Goal: Complete application form: Complete application form

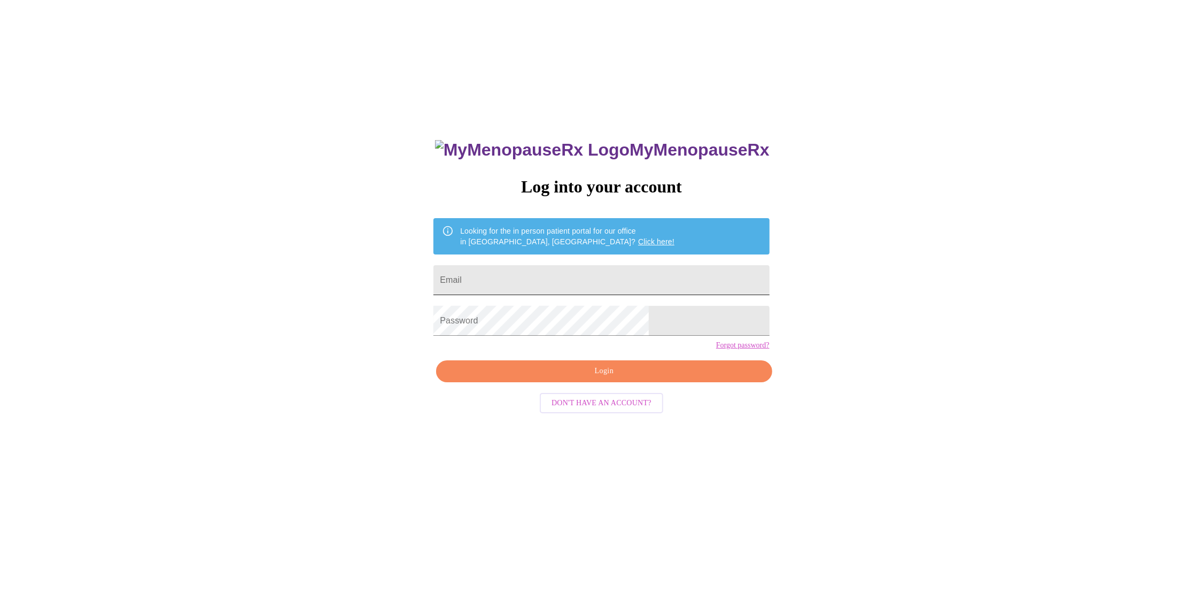
click at [544, 281] on input "Email" at bounding box center [602, 280] width 336 height 30
type input "[EMAIL_ADDRESS][DOMAIN_NAME]"
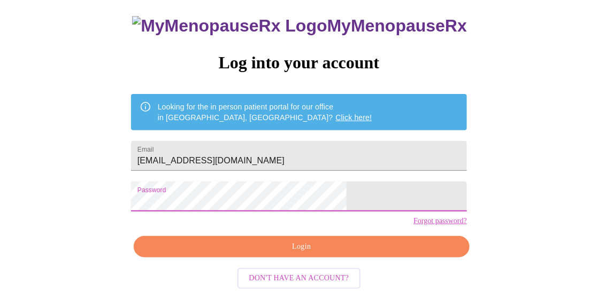
scroll to position [64, 0]
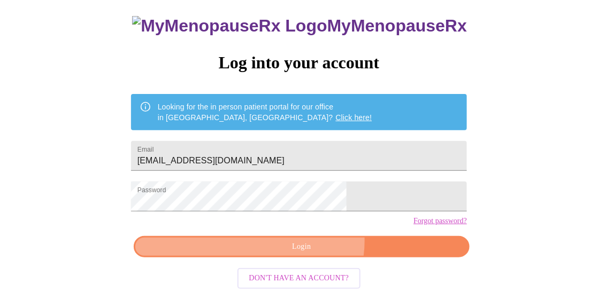
click at [308, 254] on span "Login" at bounding box center [301, 247] width 311 height 13
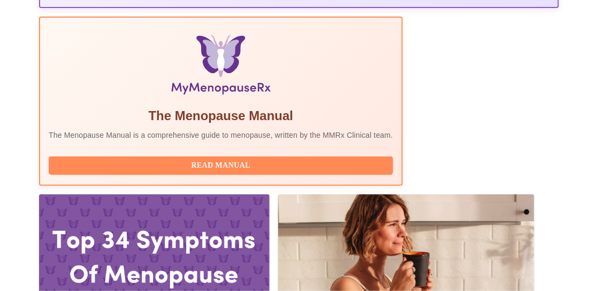
scroll to position [342, 0]
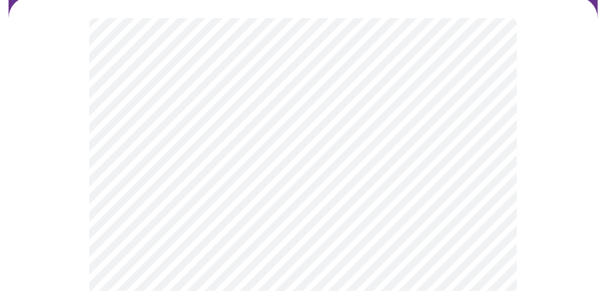
scroll to position [121, 0]
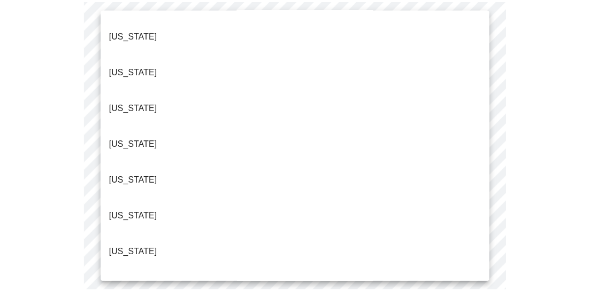
scroll to position [69, 0]
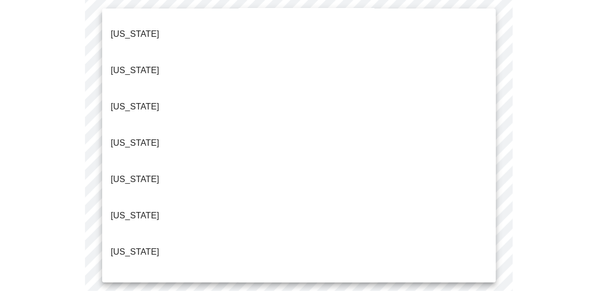
click at [127, 282] on p "[US_STATE]" at bounding box center [135, 288] width 49 height 13
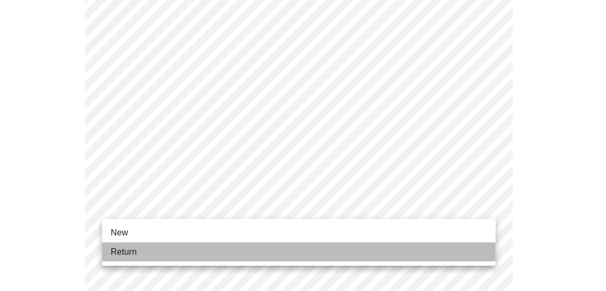
click at [276, 245] on li "Return" at bounding box center [298, 252] width 393 height 19
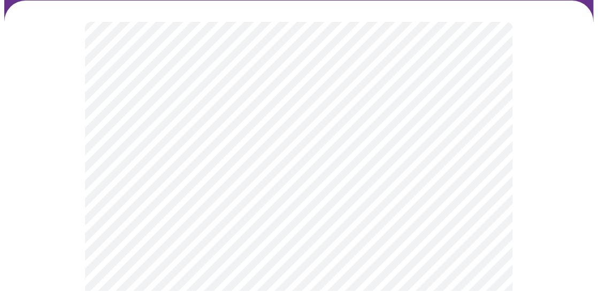
scroll to position [92, 0]
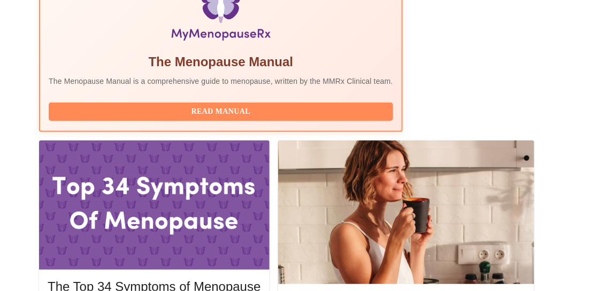
scroll to position [393, 0]
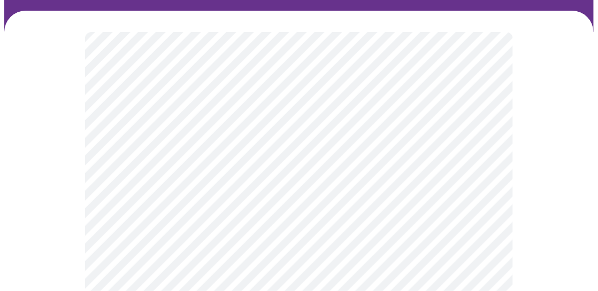
scroll to position [83, 0]
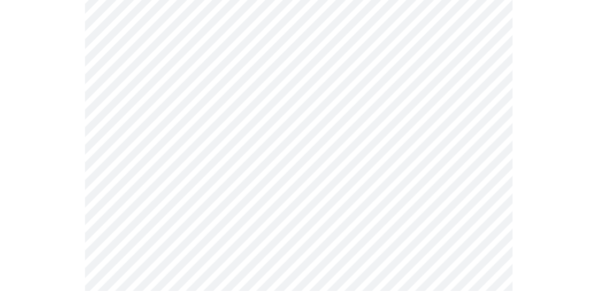
scroll to position [167, 0]
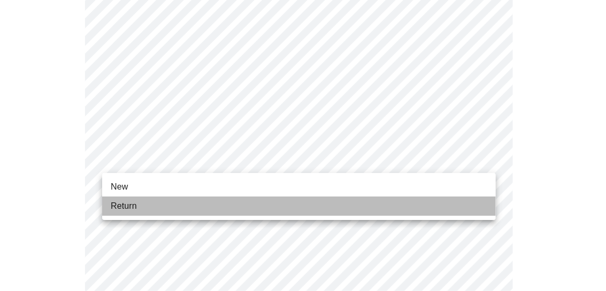
click at [445, 202] on li "Return" at bounding box center [298, 206] width 393 height 19
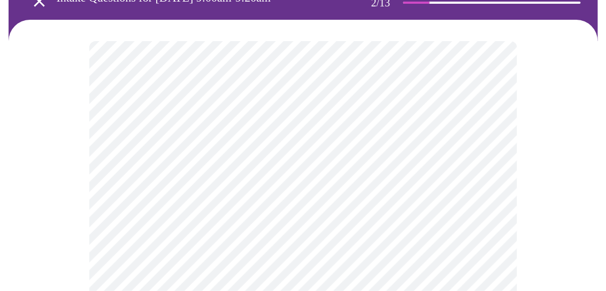
scroll to position [75, 0]
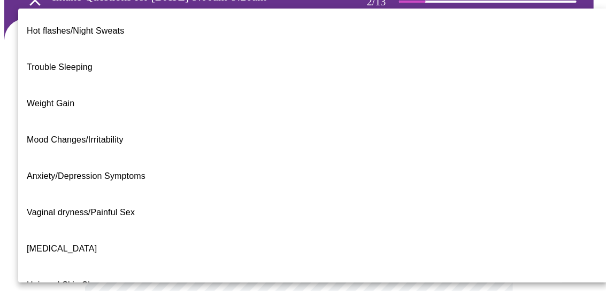
click at [486, 161] on body "MyMenopauseRx Appointments Messaging Labs Uploads Medications Community Refer a…" at bounding box center [302, 257] width 597 height 657
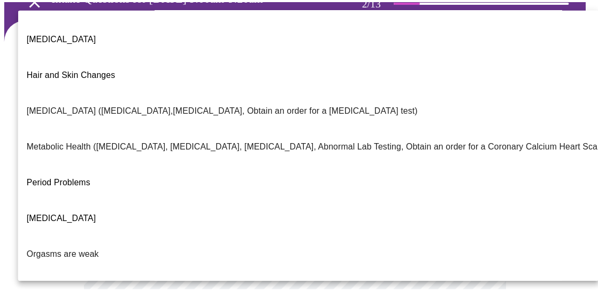
scroll to position [262, 0]
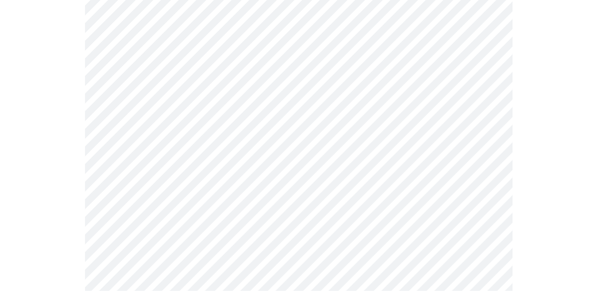
scroll to position [136, 0]
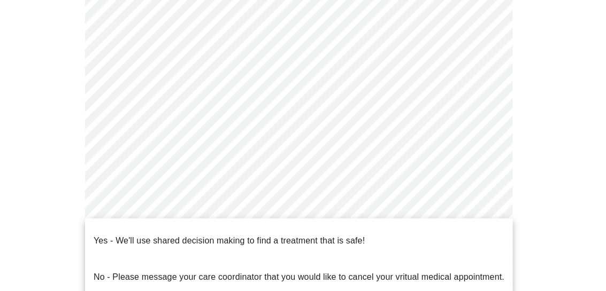
click at [487, 204] on body "MyMenopauseRx Appointments Messaging Labs Uploads Medications Community Refer a…" at bounding box center [302, 193] width 597 height 651
click at [527, 191] on div at bounding box center [303, 145] width 606 height 291
click at [484, 207] on body "MyMenopauseRx Appointments Messaging Labs Uploads Medications Community Refer a…" at bounding box center [302, 193] width 597 height 651
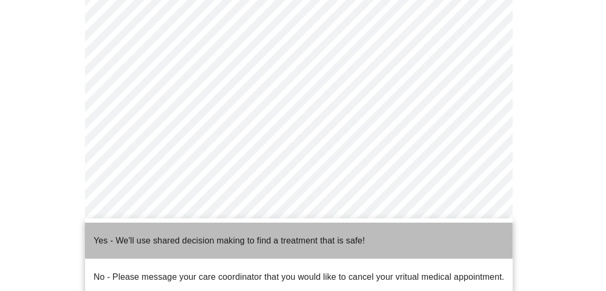
click at [337, 235] on p "Yes - We'll use shared decision making to find a treatment that is safe!" at bounding box center [229, 241] width 271 height 13
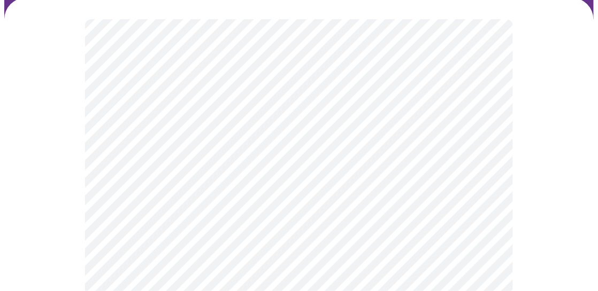
scroll to position [97, 0]
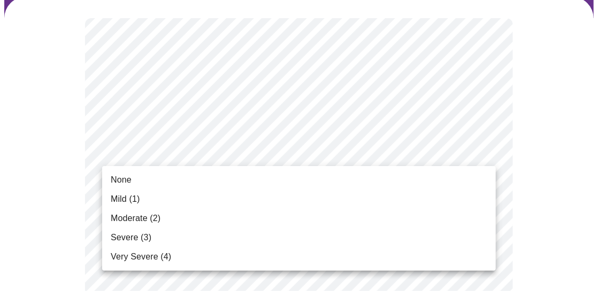
click at [455, 179] on li "None" at bounding box center [298, 180] width 393 height 19
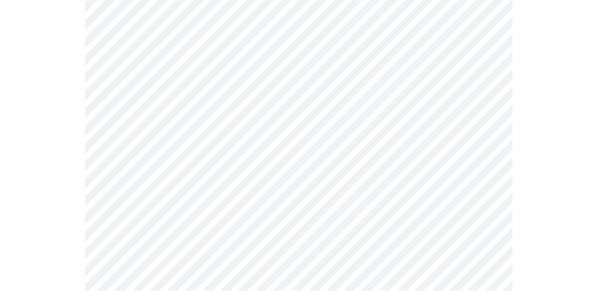
scroll to position [148, 0]
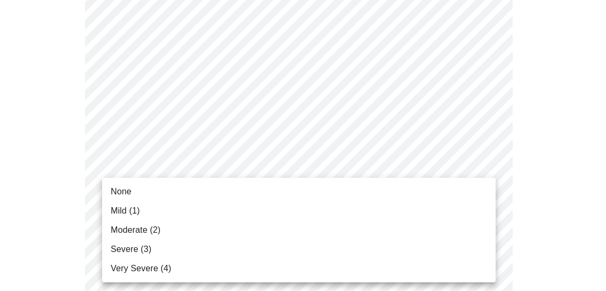
click at [430, 197] on li "None" at bounding box center [298, 191] width 393 height 19
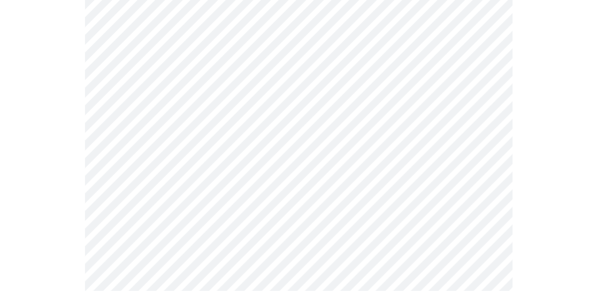
scroll to position [222, 0]
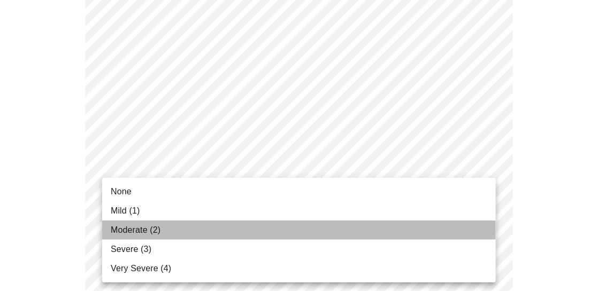
click at [400, 233] on li "Moderate (2)" at bounding box center [298, 230] width 393 height 19
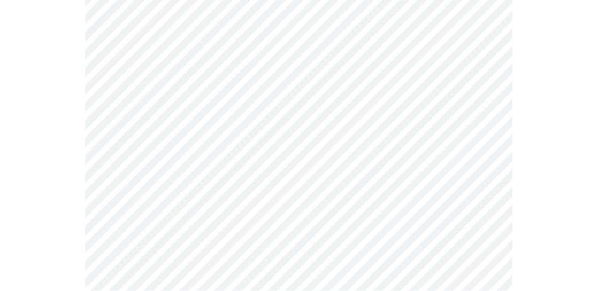
scroll to position [299, 0]
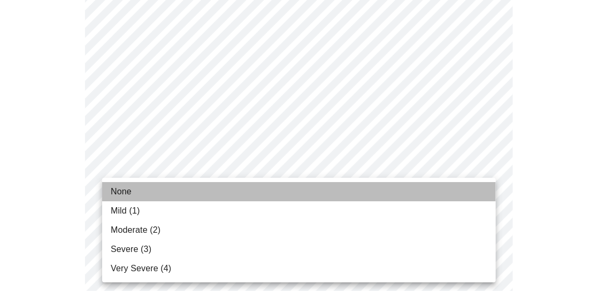
click at [431, 187] on li "None" at bounding box center [298, 191] width 393 height 19
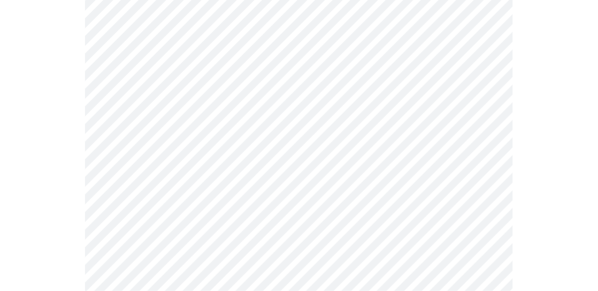
scroll to position [363, 0]
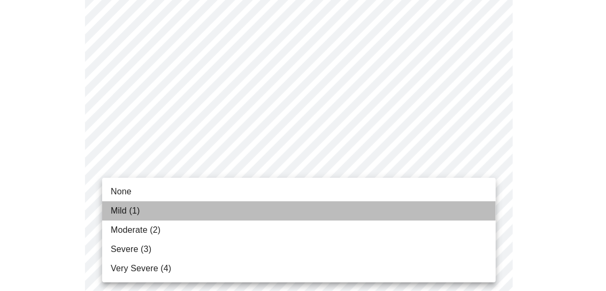
click at [461, 213] on li "Mild (1)" at bounding box center [298, 211] width 393 height 19
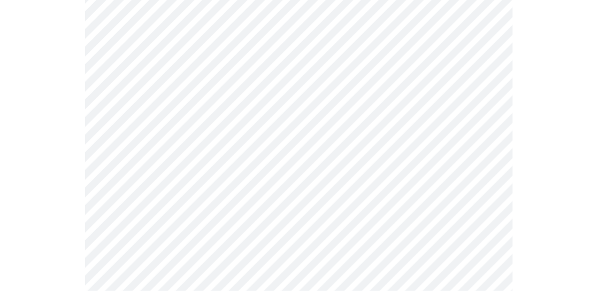
scroll to position [439, 0]
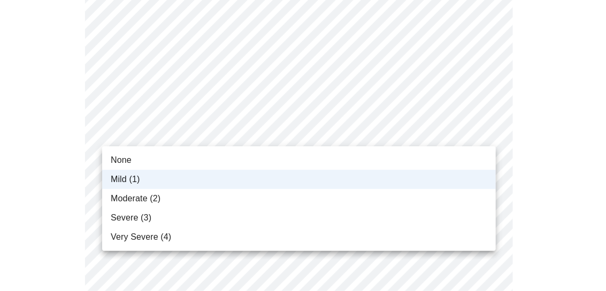
click at [486, 131] on body "MyMenopauseRx Appointments Messaging Labs Uploads Medications Community Refer a…" at bounding box center [302, 245] width 597 height 1361
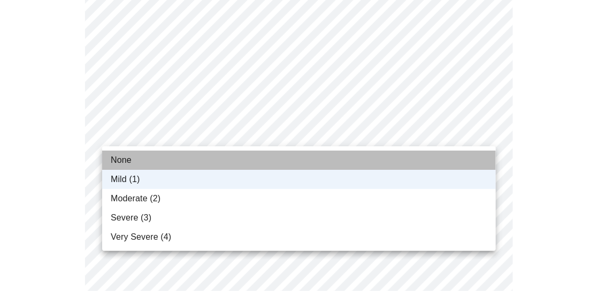
click at [397, 154] on li "None" at bounding box center [298, 160] width 393 height 19
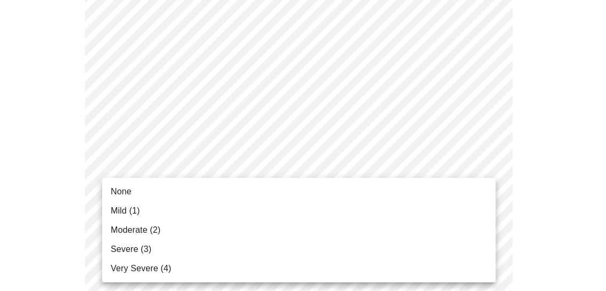
click at [485, 201] on body "MyMenopauseRx Appointments Messaging Labs Uploads Medications Community Refer a…" at bounding box center [302, 245] width 597 height 1361
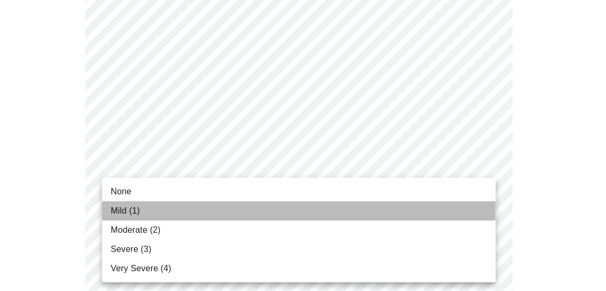
click at [449, 210] on li "Mild (1)" at bounding box center [298, 211] width 393 height 19
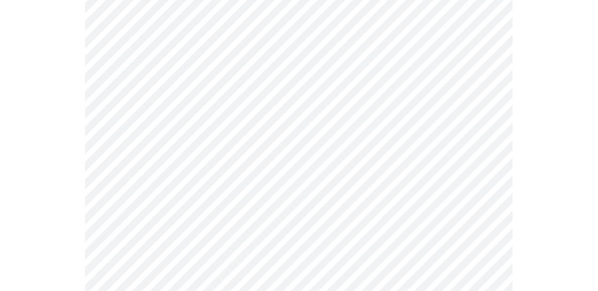
scroll to position [549, 0]
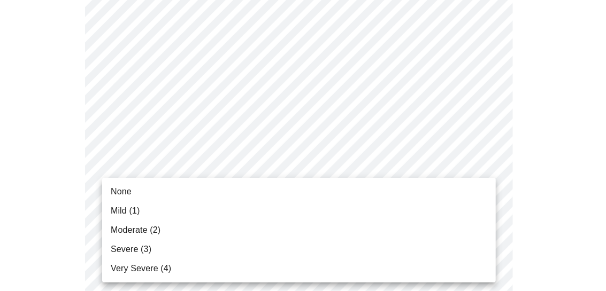
click at [489, 175] on body "MyMenopauseRx Appointments Messaging Labs Uploads Medications Community Refer a…" at bounding box center [302, 128] width 597 height 1346
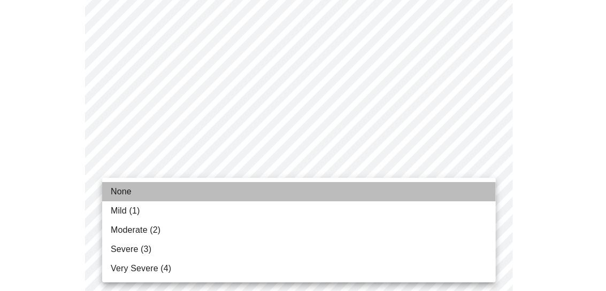
click at [471, 185] on li "None" at bounding box center [298, 191] width 393 height 19
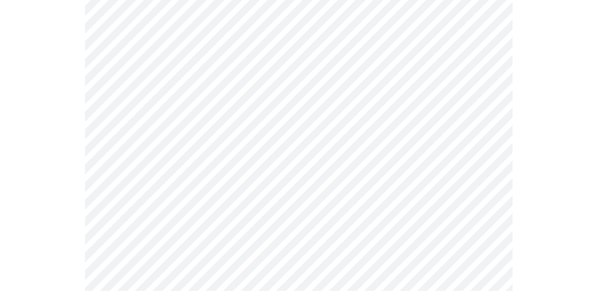
scroll to position [603, 0]
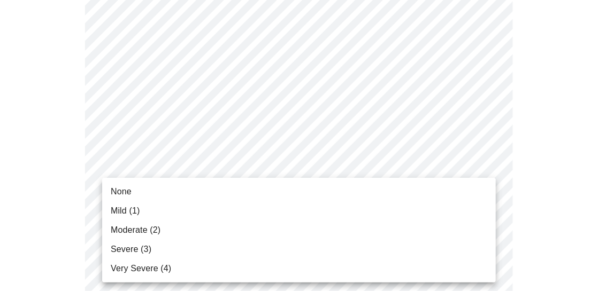
click at [487, 206] on body "MyMenopauseRx Appointments Messaging Labs Uploads Medications Community Refer a…" at bounding box center [302, 67] width 597 height 1332
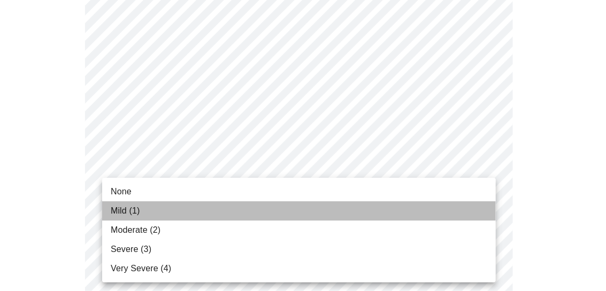
click at [452, 218] on li "Mild (1)" at bounding box center [298, 211] width 393 height 19
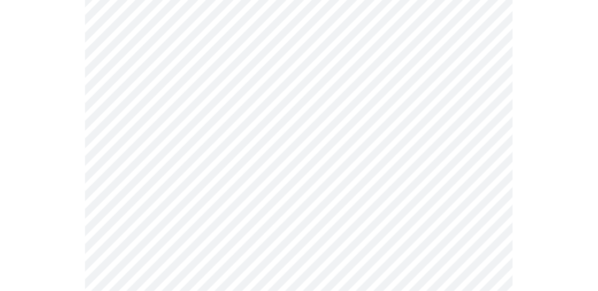
scroll to position [683, 0]
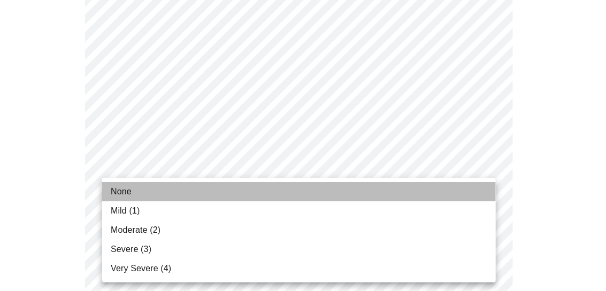
click at [465, 193] on li "None" at bounding box center [298, 191] width 393 height 19
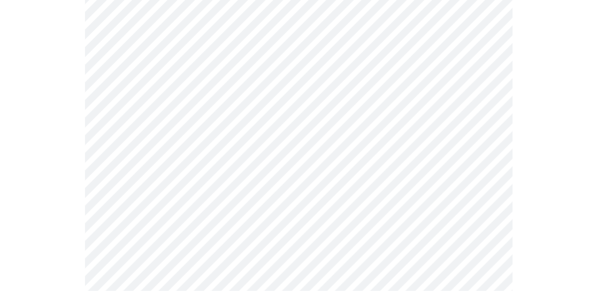
scroll to position [774, 0]
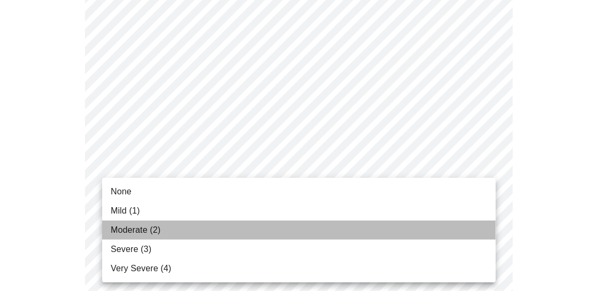
click at [468, 226] on li "Moderate (2)" at bounding box center [298, 230] width 393 height 19
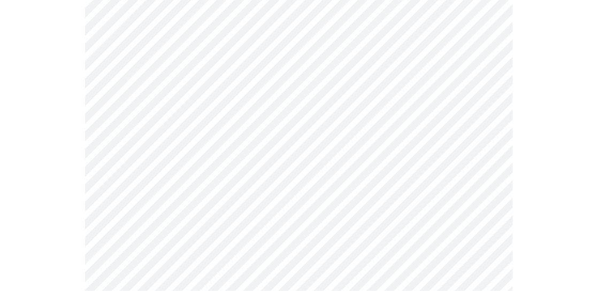
scroll to position [831, 0]
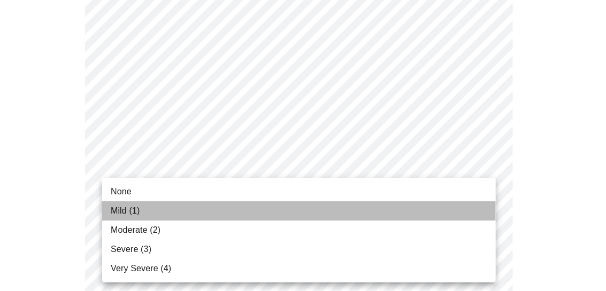
click at [456, 213] on li "Mild (1)" at bounding box center [298, 211] width 393 height 19
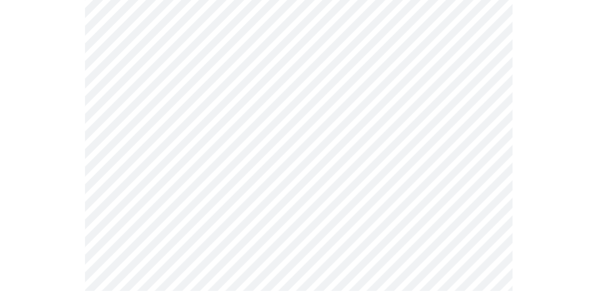
scroll to position [497, 0]
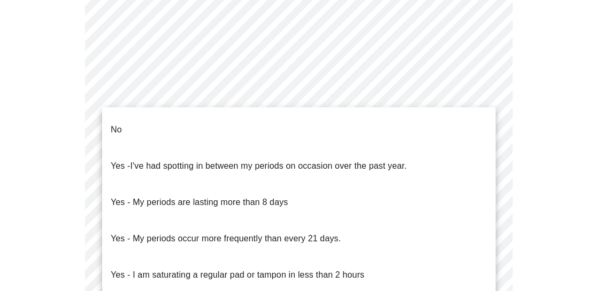
click at [487, 166] on body "MyMenopauseRx Appointments Messaging Labs Uploads Medications Community Refer a…" at bounding box center [302, 41] width 597 height 1068
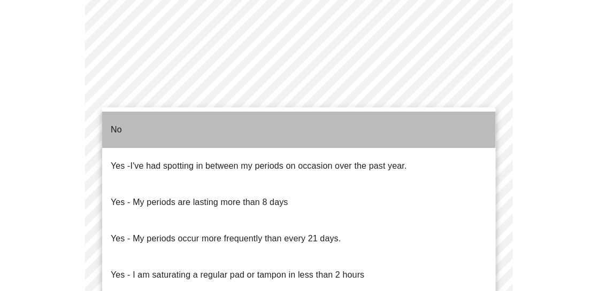
click at [259, 123] on li "No" at bounding box center [298, 130] width 393 height 36
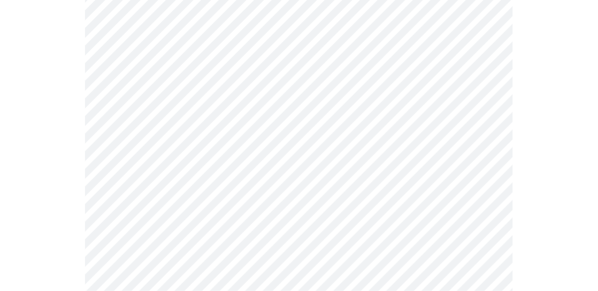
scroll to position [547, 0]
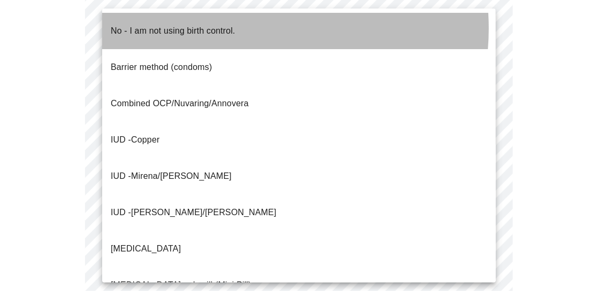
click at [231, 28] on p "No - I am not using birth control." at bounding box center [173, 31] width 125 height 13
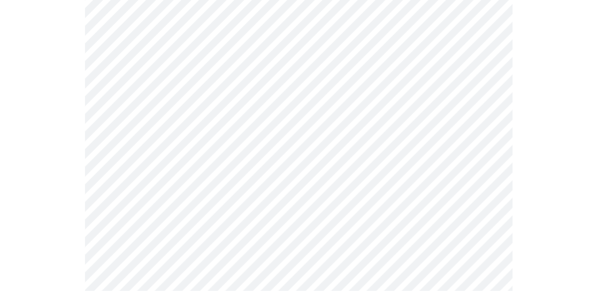
scroll to position [707, 0]
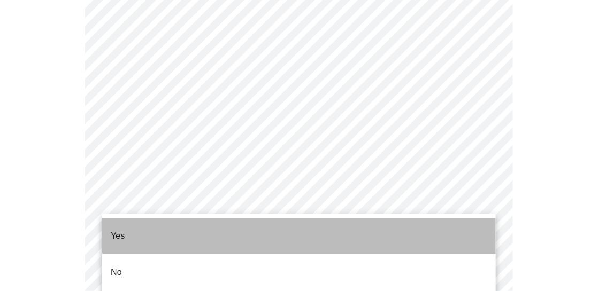
click at [453, 218] on li "Yes" at bounding box center [298, 236] width 393 height 36
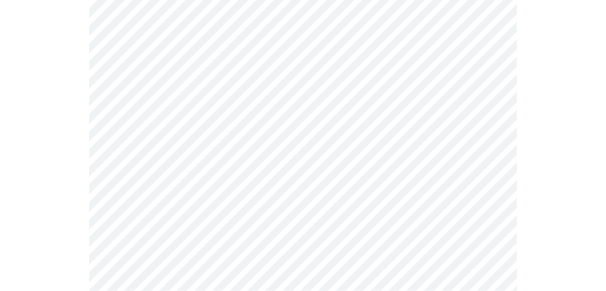
scroll to position [757, 0]
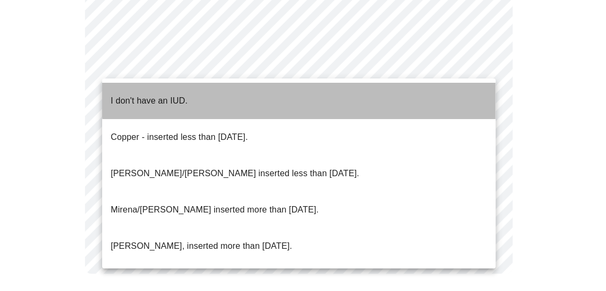
click at [440, 90] on li "I don't have an IUD." at bounding box center [298, 101] width 393 height 36
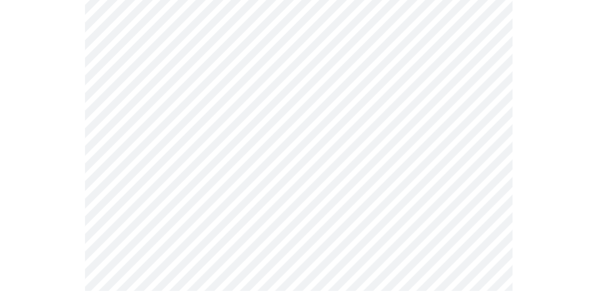
scroll to position [253, 0]
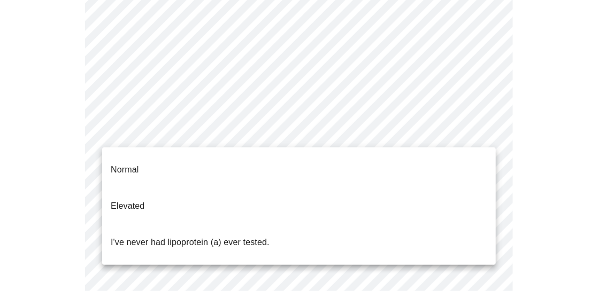
click at [489, 130] on body "MyMenopauseRx Appointments Messaging Labs Uploads Medications Community Refer a…" at bounding box center [302, 153] width 597 height 804
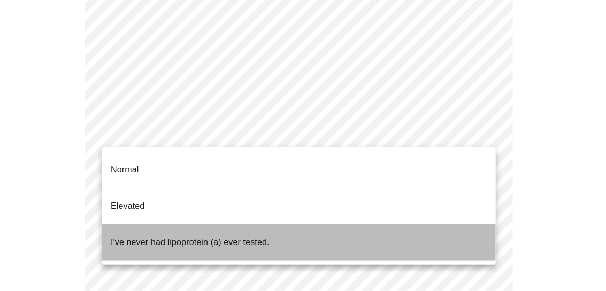
click at [404, 225] on li "I've never had lipoprotein (a) ever tested." at bounding box center [298, 243] width 393 height 36
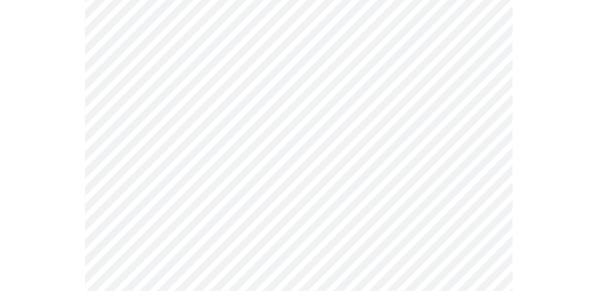
scroll to position [2780, 0]
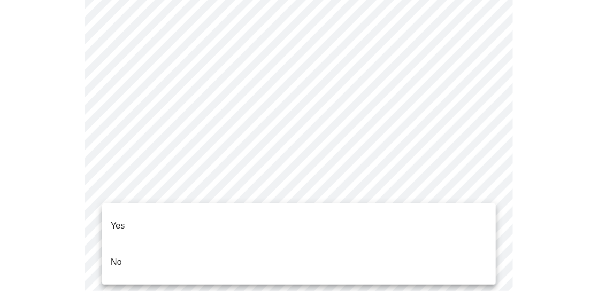
click at [329, 250] on li "No" at bounding box center [298, 262] width 393 height 36
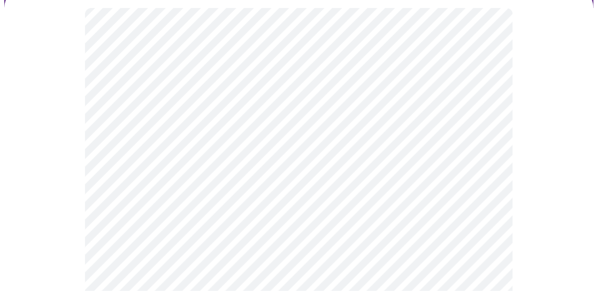
scroll to position [160, 0]
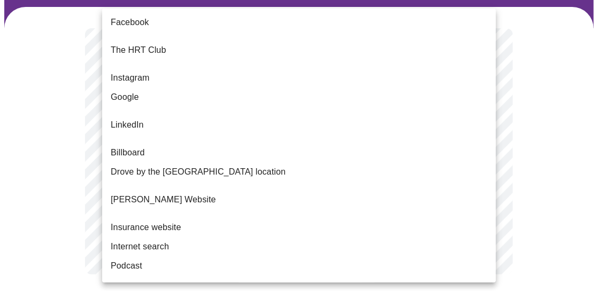
scroll to position [176, 0]
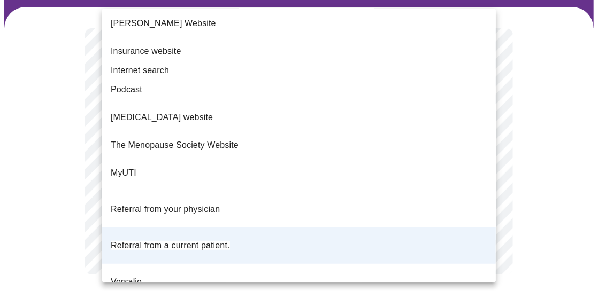
click at [488, 152] on body "MyMenopauseRx Appointments Messaging Labs Uploads Medications Community Refer a…" at bounding box center [302, 107] width 597 height 378
click at [518, 168] on div at bounding box center [303, 145] width 606 height 291
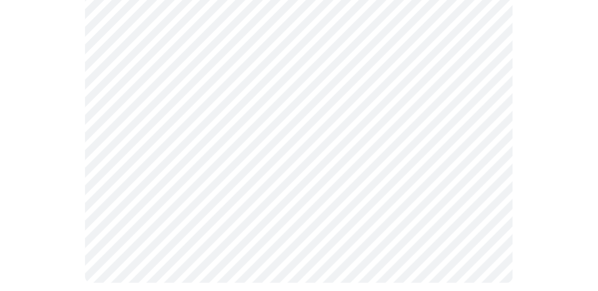
scroll to position [626, 0]
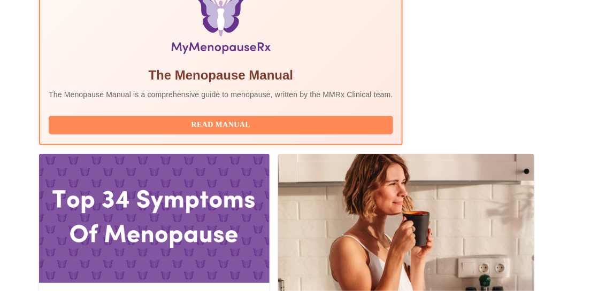
scroll to position [397, 0]
